Goal: Task Accomplishment & Management: Complete application form

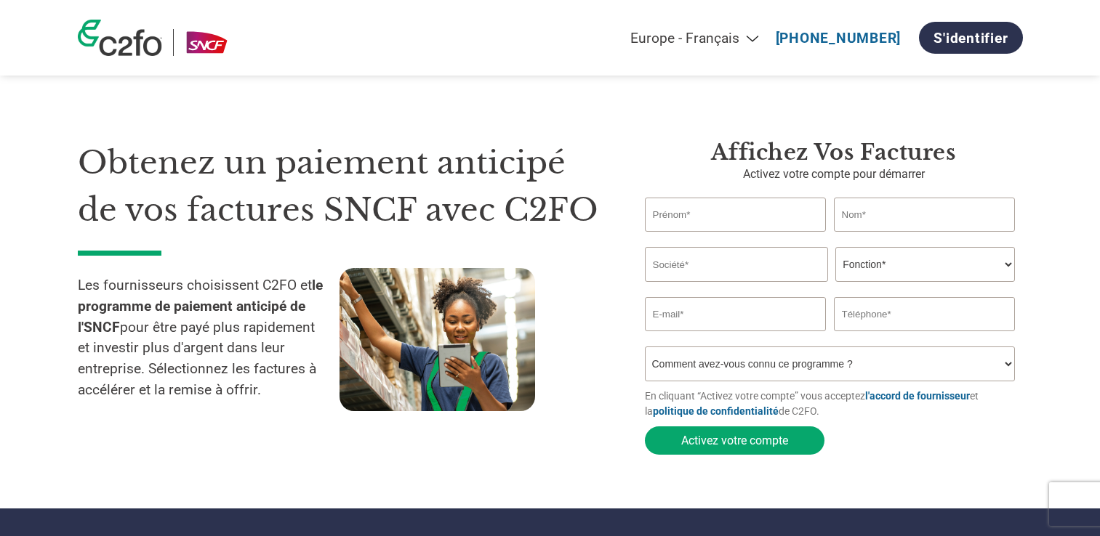
select select "fr-FR"
click at [708, 220] on input "text" at bounding box center [736, 215] width 182 height 34
type input "[PERSON_NAME]"
type input "Chibi"
type input "[PERSON_NAME][EMAIL_ADDRESS][DOMAIN_NAME]"
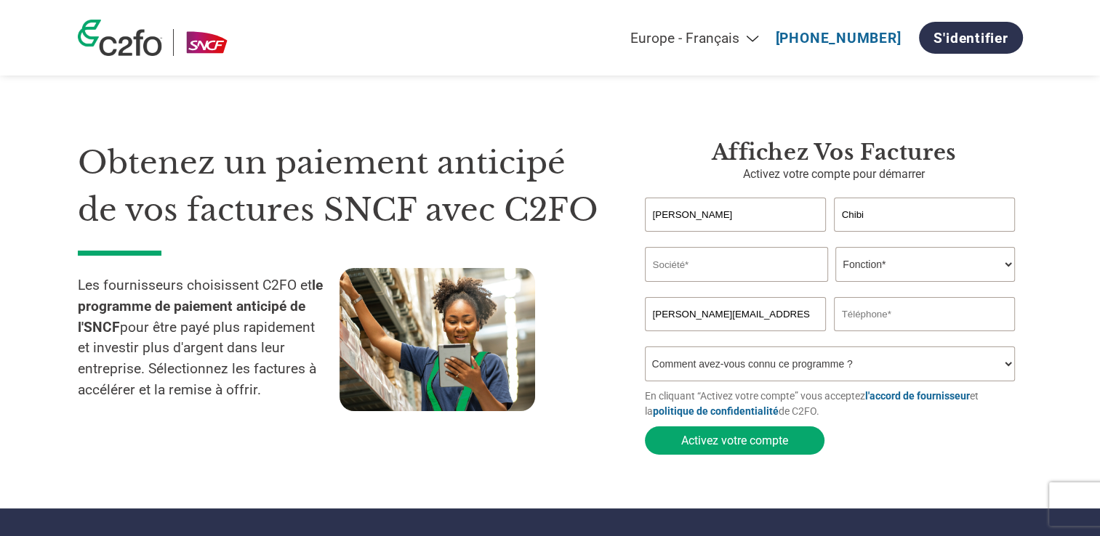
type input "0750248402"
click at [695, 269] on input "text" at bounding box center [736, 264] width 183 height 35
type input "Thales Cyber Solutions"
click at [941, 269] on select "Fonction* Directeur administratif et financier Responsable crédit Contrôleur de…" at bounding box center [925, 264] width 180 height 35
select select "OTHER"
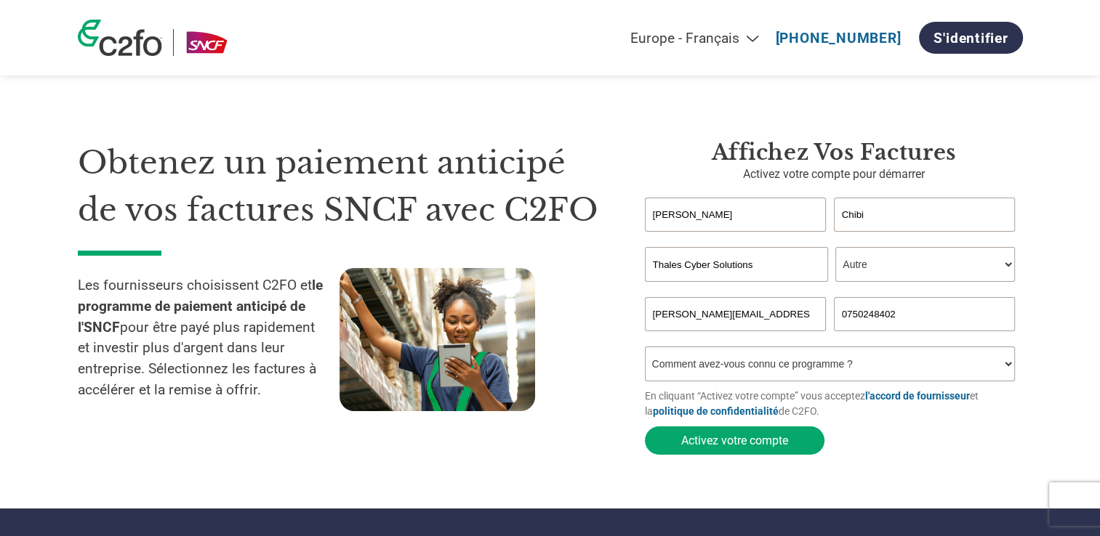
click at [835, 248] on select "Fonction* Directeur administratif et financier Responsable crédit Contrôleur de…" at bounding box center [925, 264] width 180 height 35
click at [776, 443] on button "Activez votre compte" at bounding box center [735, 441] width 180 height 28
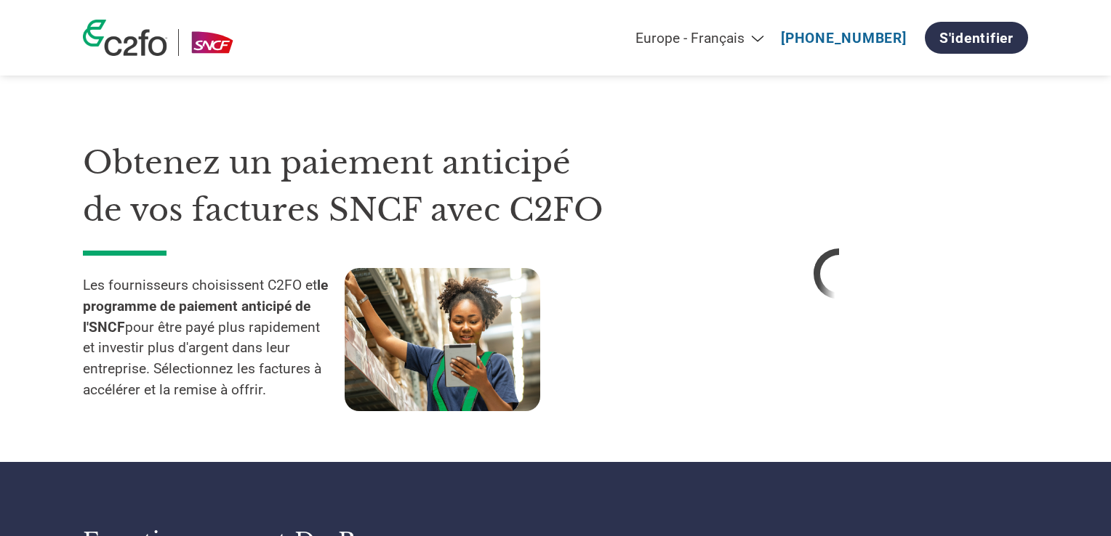
select select "fr-FR"
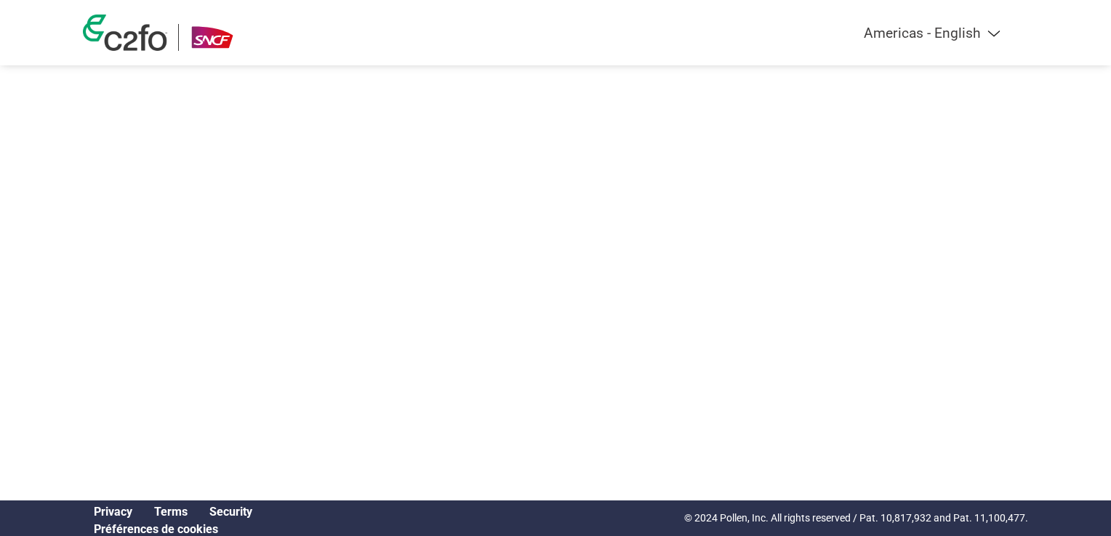
select select "fr-FR"
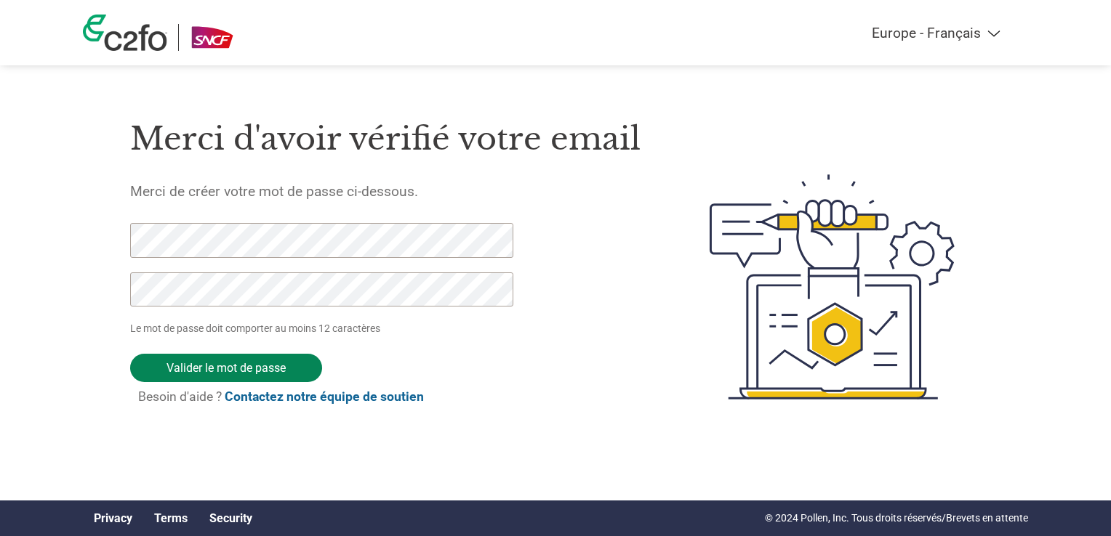
click at [297, 372] on input "Valider le mot de passe" at bounding box center [226, 368] width 192 height 28
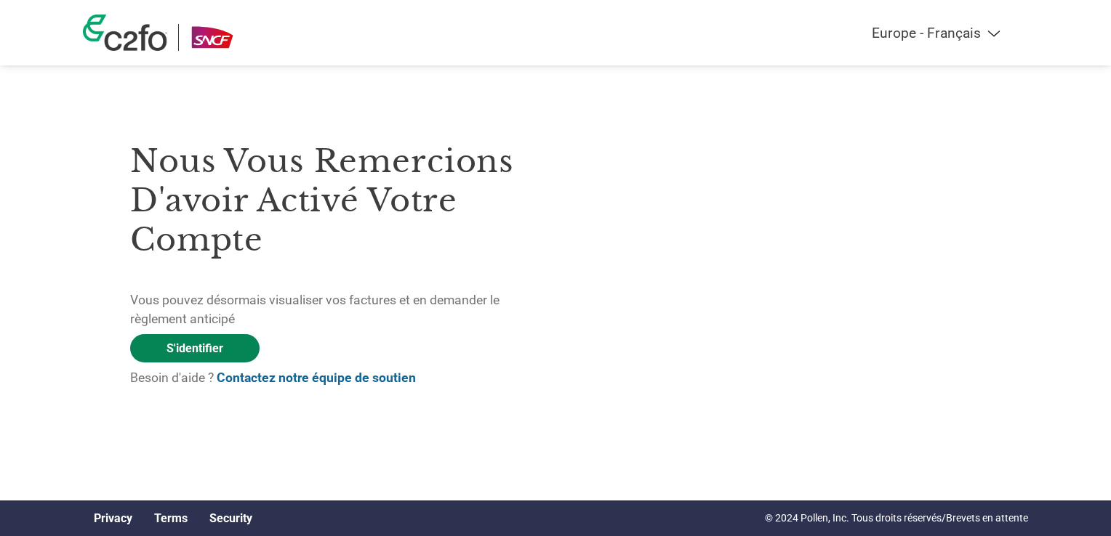
click at [214, 353] on link "S'identifier" at bounding box center [194, 348] width 129 height 28
